Goal: Obtain resource: Download file/media

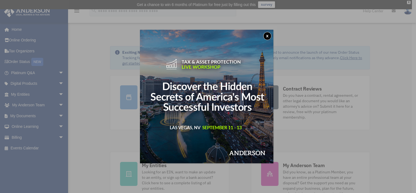
click at [269, 37] on button "x" at bounding box center [267, 36] width 8 height 8
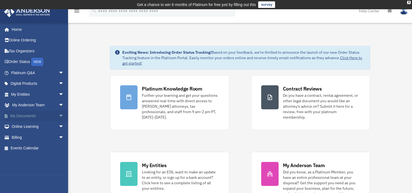
click at [18, 114] on link "My Documents arrow_drop_down" at bounding box center [38, 115] width 68 height 11
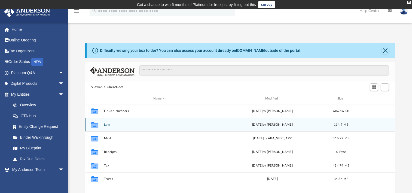
scroll to position [27, 0]
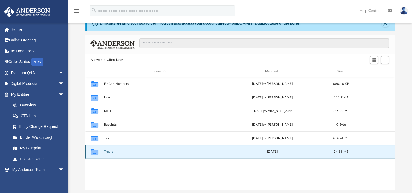
click at [109, 150] on button "Trusts" at bounding box center [159, 152] width 111 height 4
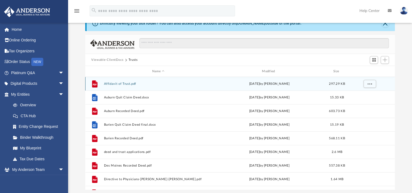
click at [127, 84] on button "Affidavit of Trust.pdf" at bounding box center [158, 84] width 109 height 4
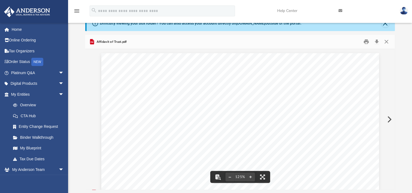
scroll to position [0, 0]
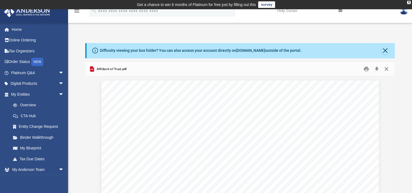
click at [385, 68] on button "Close" at bounding box center [386, 69] width 10 height 8
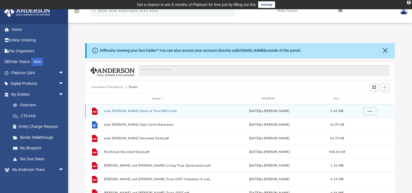
scroll to position [146, 0]
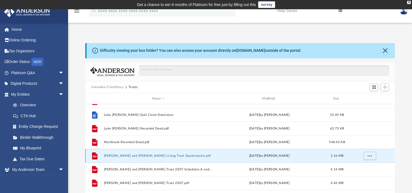
click at [164, 156] on button "Scott and Pat Thomasson Living Trust Questionaire.pdf" at bounding box center [158, 156] width 109 height 4
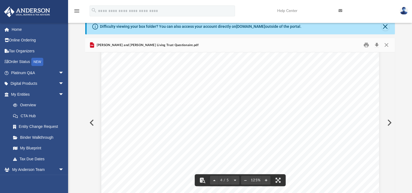
scroll to position [1280, 0]
click at [384, 43] on button "Close" at bounding box center [386, 45] width 10 height 8
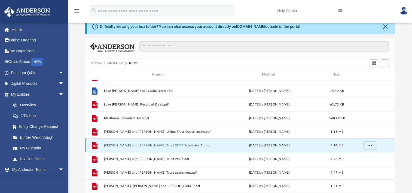
click at [143, 146] on button "Scott and Pat Thomasson Trust 2007 Schedules A and B.pdf" at bounding box center [158, 145] width 109 height 4
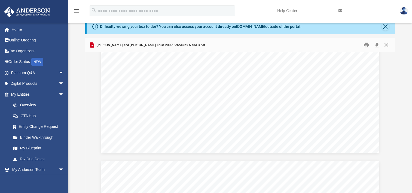
scroll to position [272, 0]
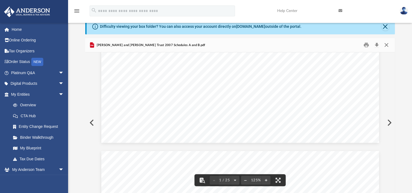
click at [388, 43] on button "Close" at bounding box center [386, 45] width 10 height 8
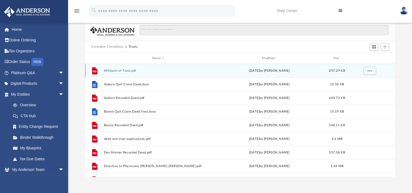
scroll to position [0, 0]
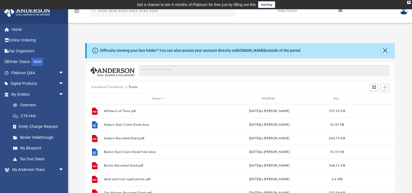
click at [384, 48] on button "Close" at bounding box center [385, 51] width 8 height 8
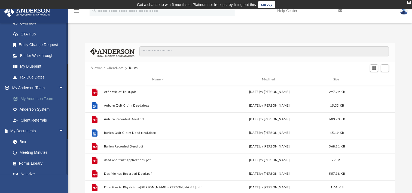
scroll to position [136, 0]
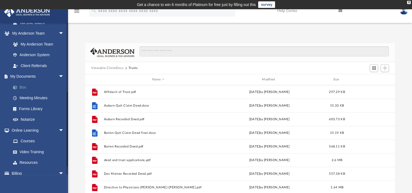
click at [23, 88] on link "Box" at bounding box center [40, 87] width 65 height 11
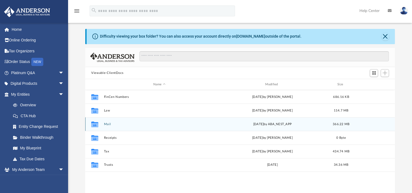
scroll to position [27, 0]
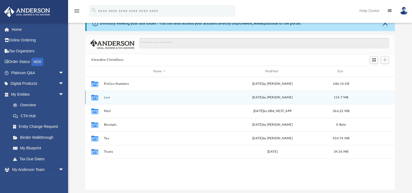
click at [109, 96] on button "Law" at bounding box center [159, 98] width 111 height 4
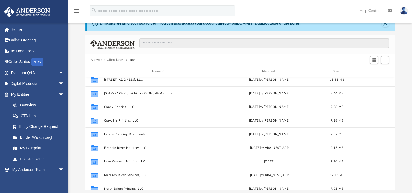
scroll to position [54, 0]
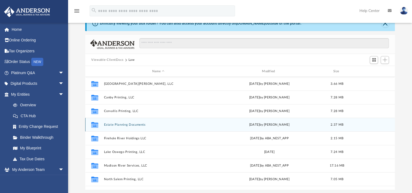
click at [120, 125] on button "Estate Planning Documents" at bounding box center [158, 125] width 109 height 4
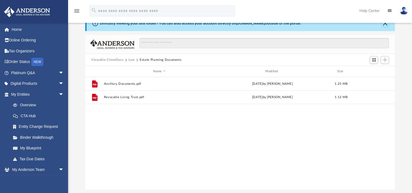
scroll to position [0, 0]
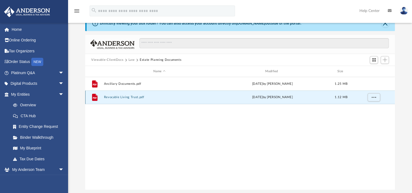
click at [123, 97] on button "Revocable Living Trust.pdf" at bounding box center [159, 97] width 111 height 4
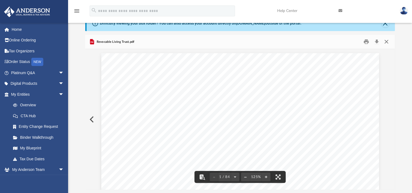
click at [387, 41] on button "Close" at bounding box center [386, 42] width 10 height 8
